Goal: Information Seeking & Learning: Learn about a topic

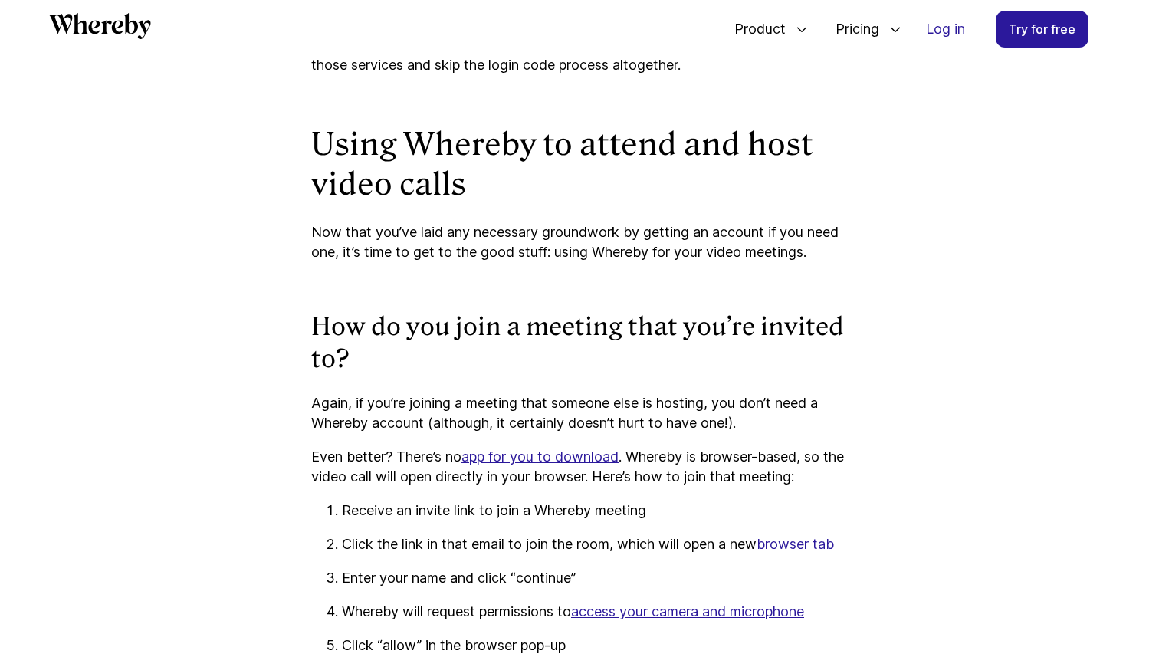
scroll to position [2577, 0]
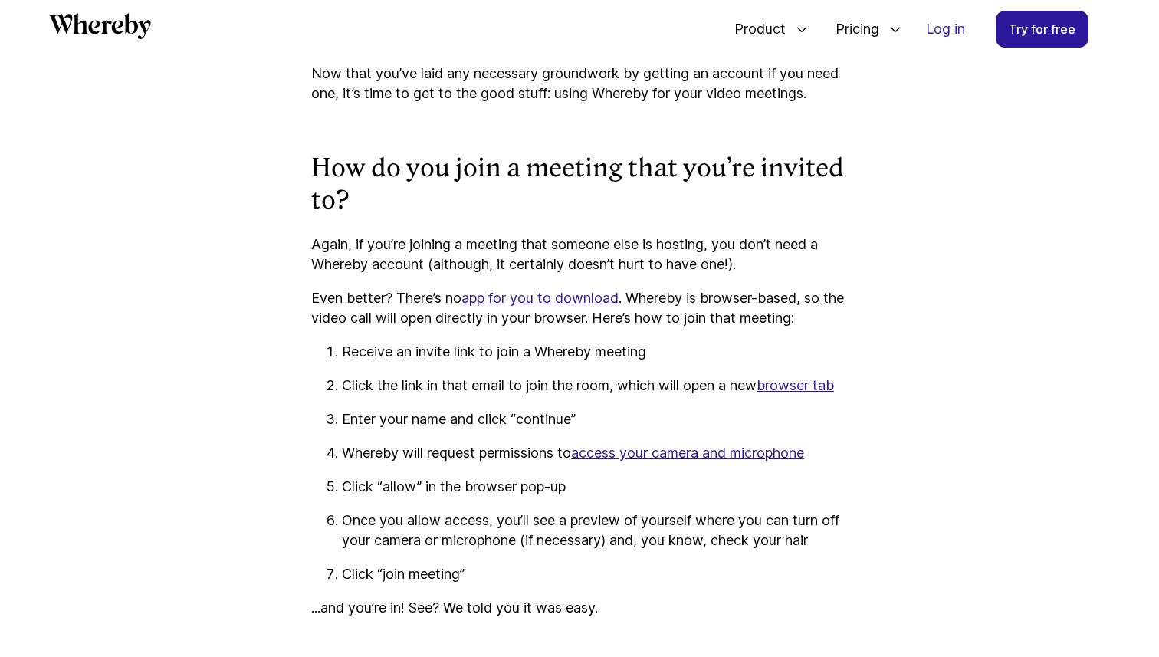
click at [817, 393] on link "browser tab" at bounding box center [795, 385] width 77 height 16
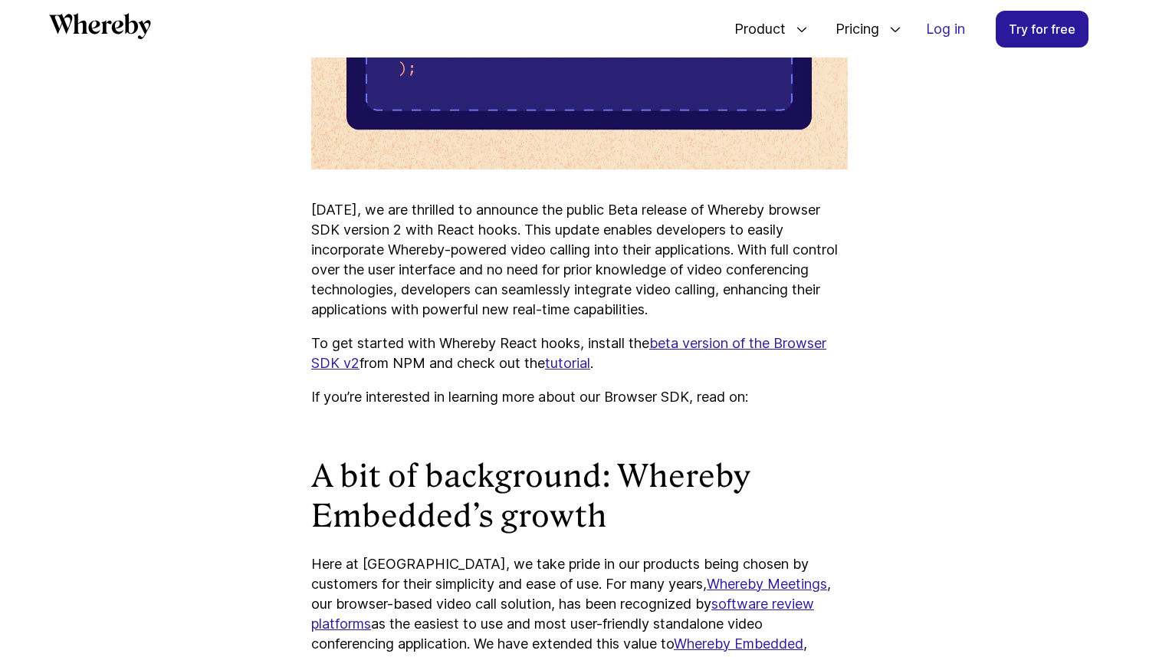
scroll to position [1031, 0]
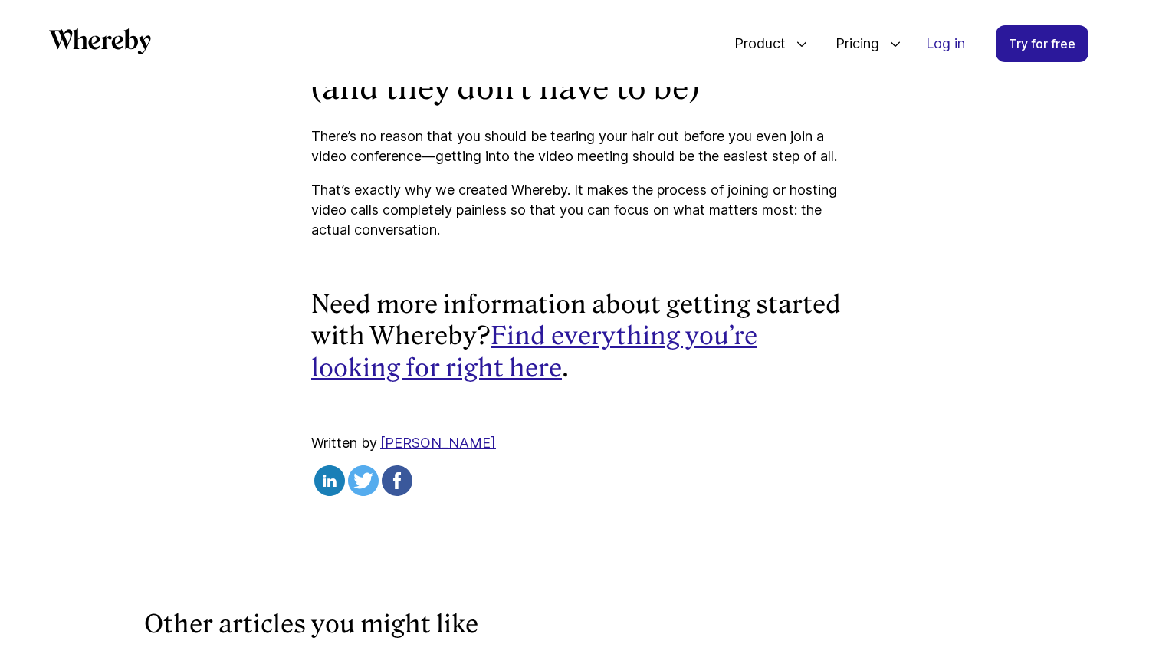
scroll to position [4454, 0]
